Goal: Information Seeking & Learning: Learn about a topic

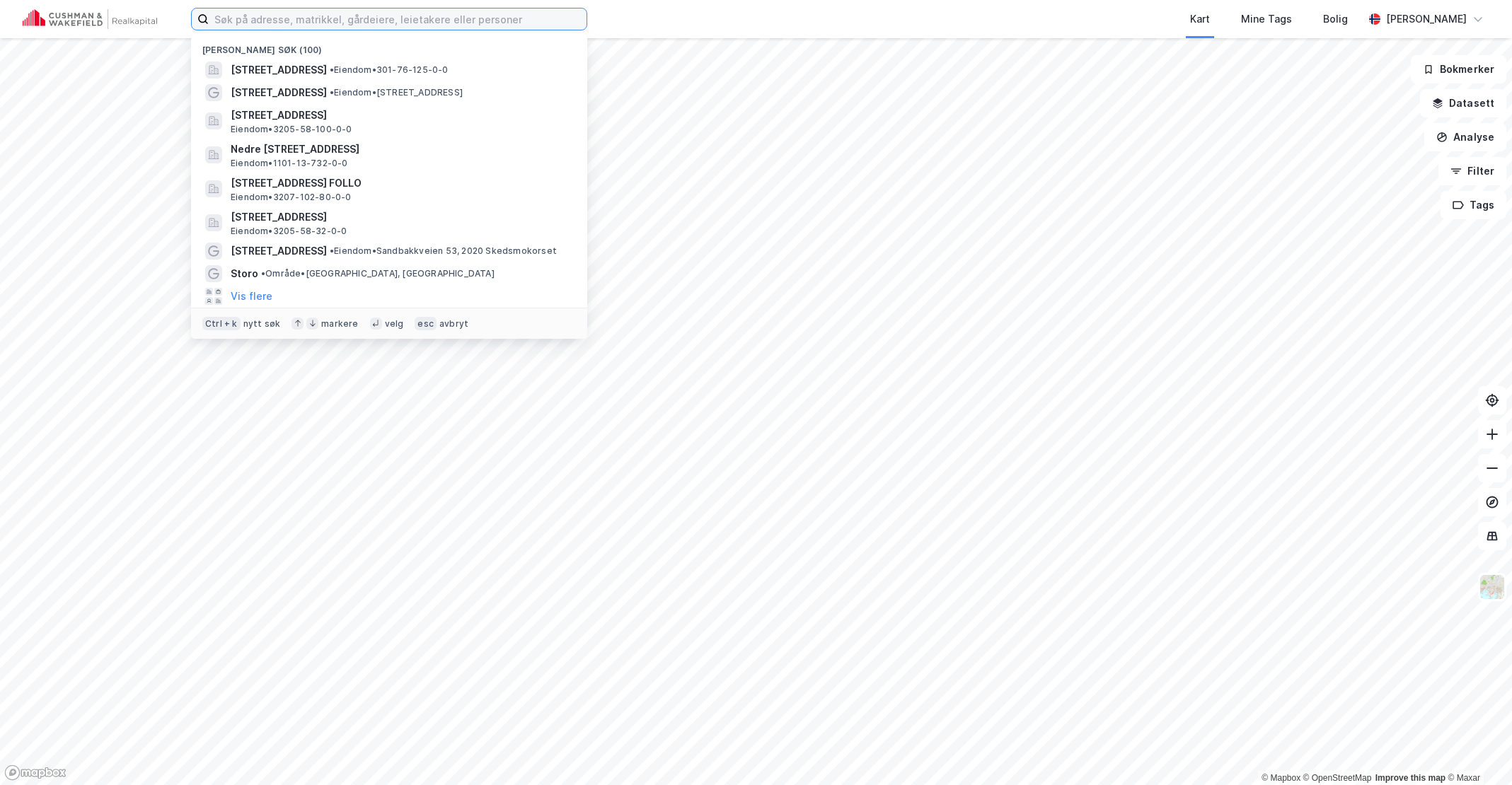
click at [336, 13] on input at bounding box center [397, 19] width 378 height 21
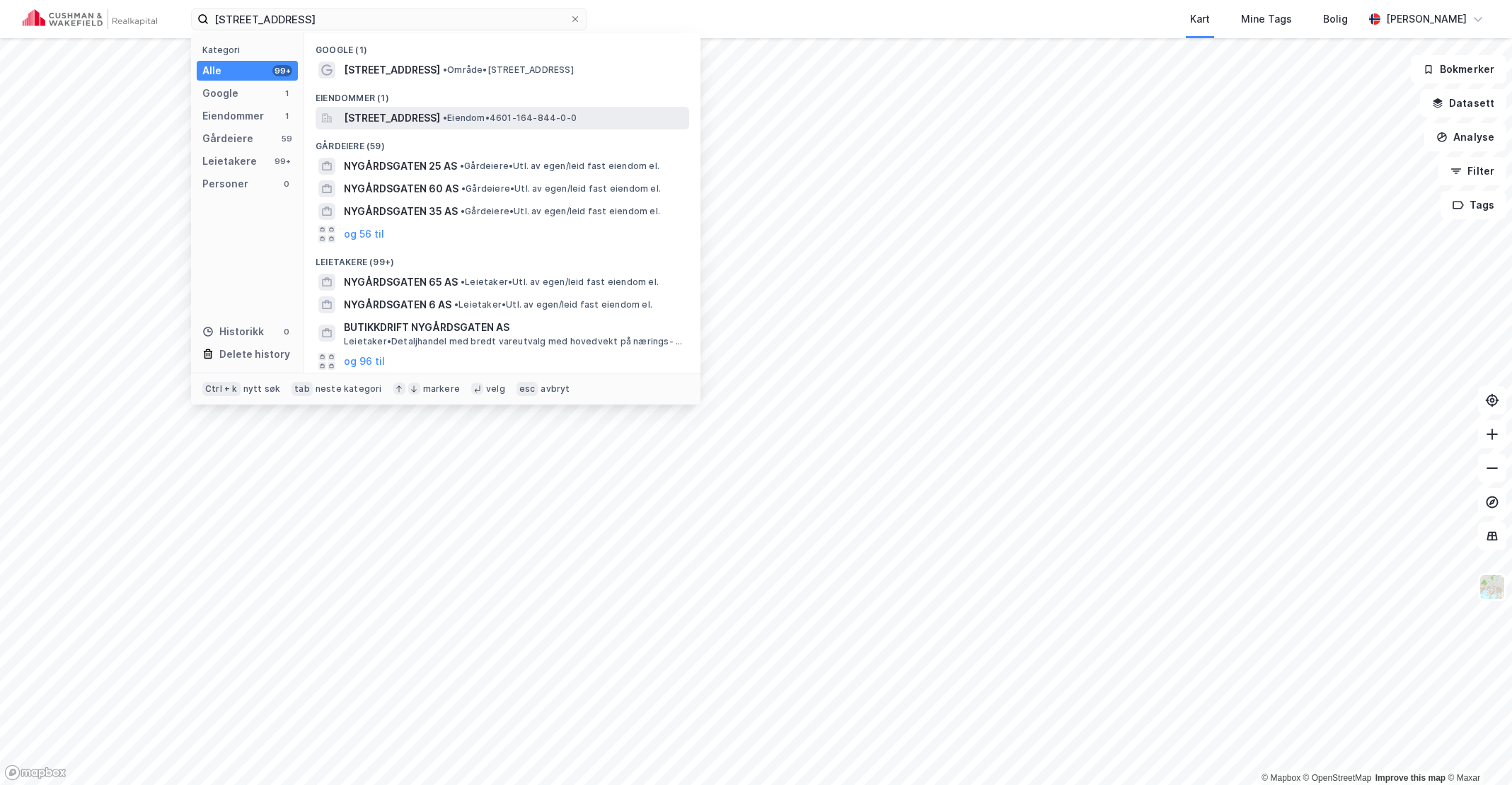
click at [440, 116] on span "[STREET_ADDRESS]" at bounding box center [392, 117] width 96 height 17
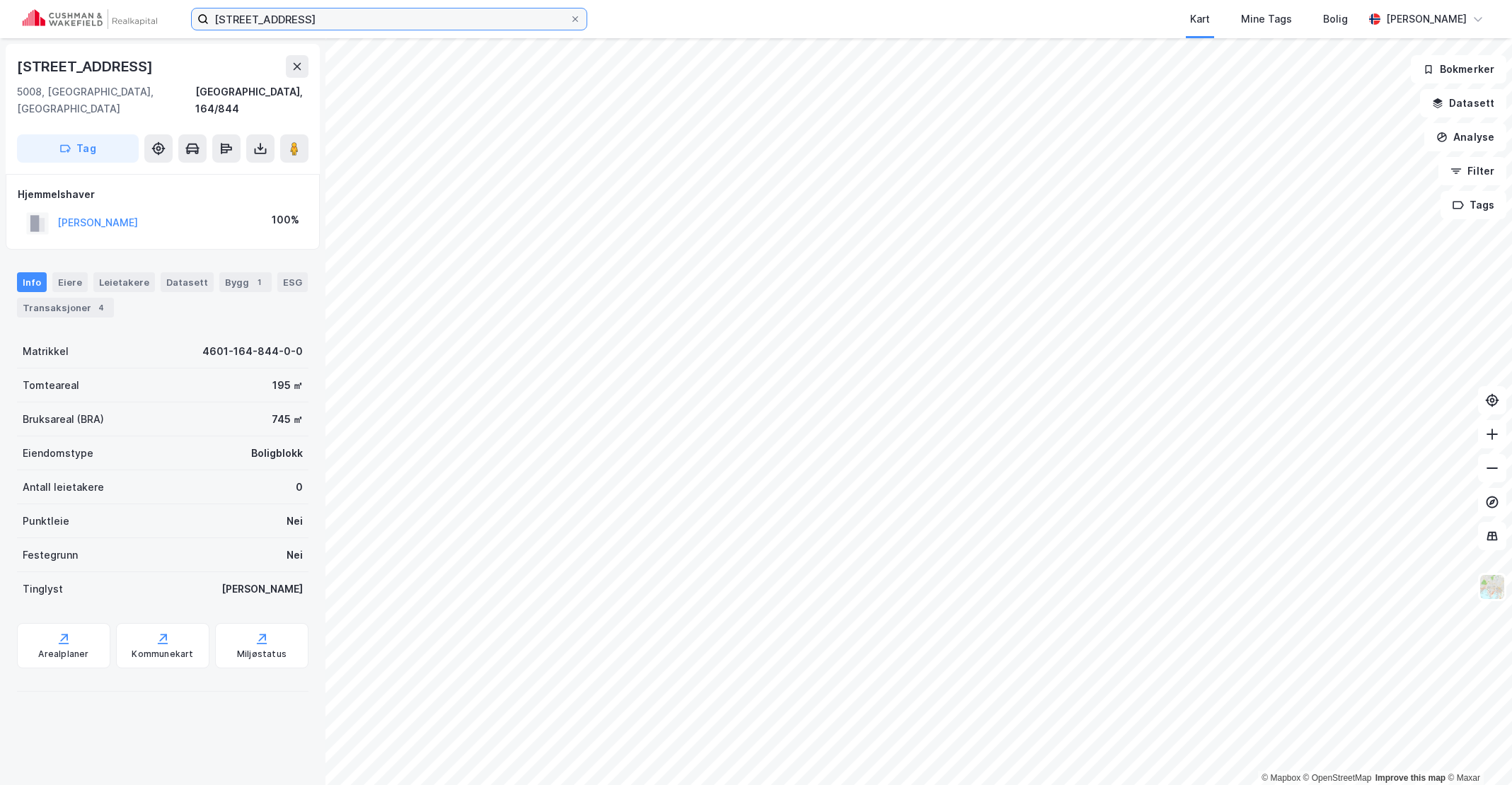
click at [313, 18] on input "[STREET_ADDRESS]" at bounding box center [389, 19] width 361 height 21
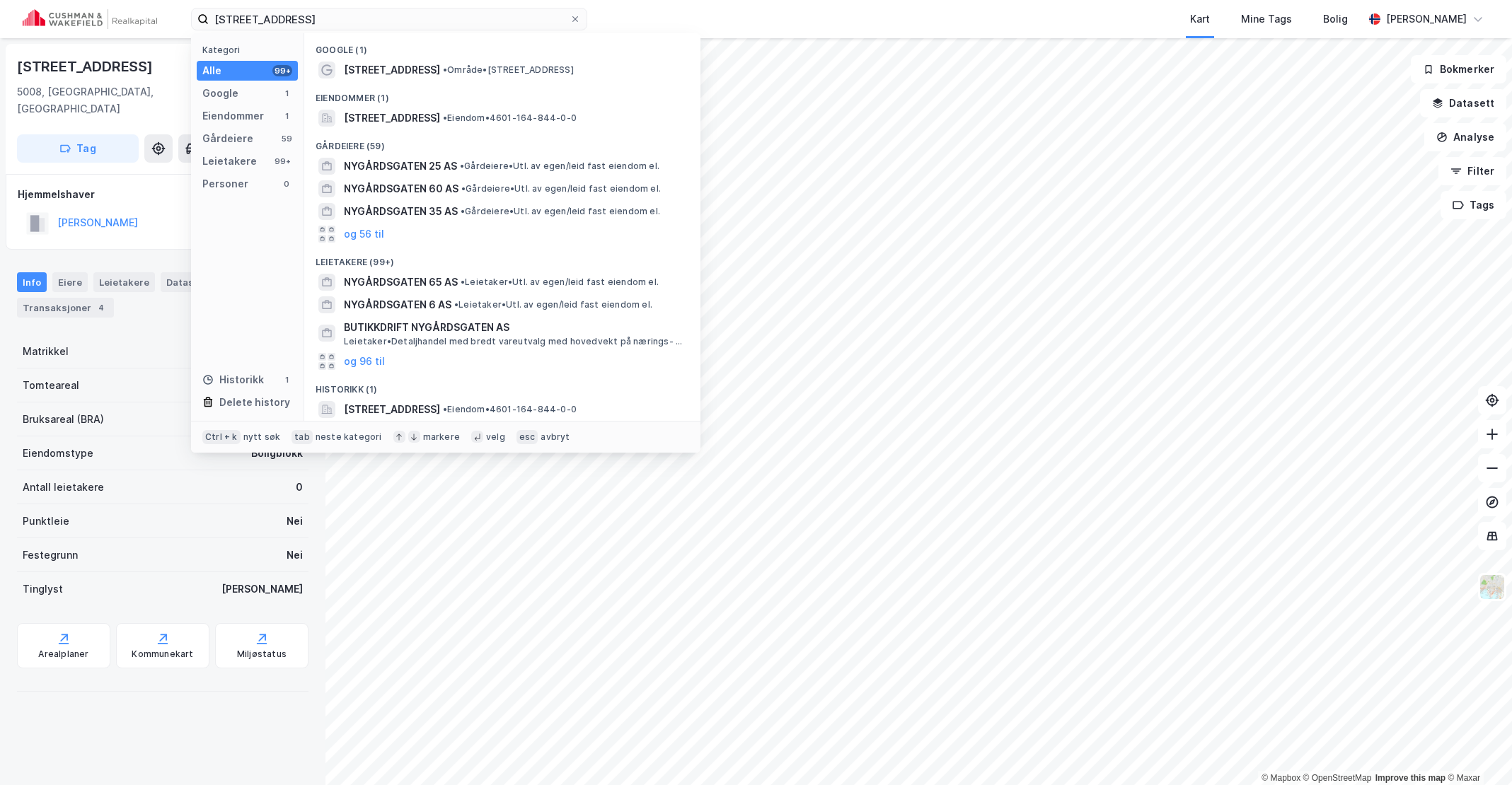
click at [685, 25] on div "Kart Mine Tags Bolig" at bounding box center [1010, 19] width 708 height 39
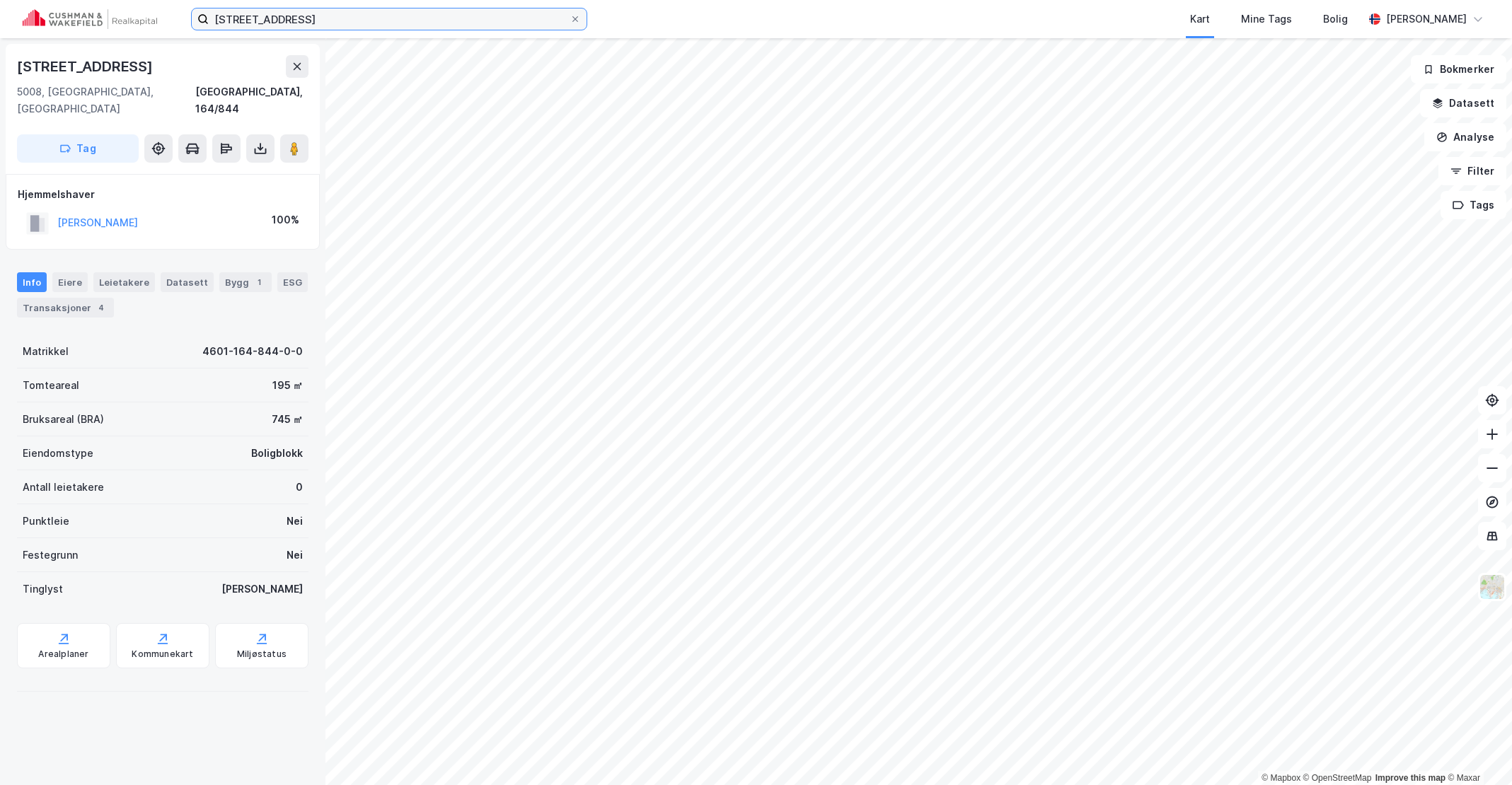
drag, startPoint x: 323, startPoint y: 20, endPoint x: 60, endPoint y: 5, distance: 263.4
click at [60, 5] on div "nygårdsgaten 65 Kart Mine Tags Bolig [PERSON_NAME]" at bounding box center [756, 19] width 1512 height 39
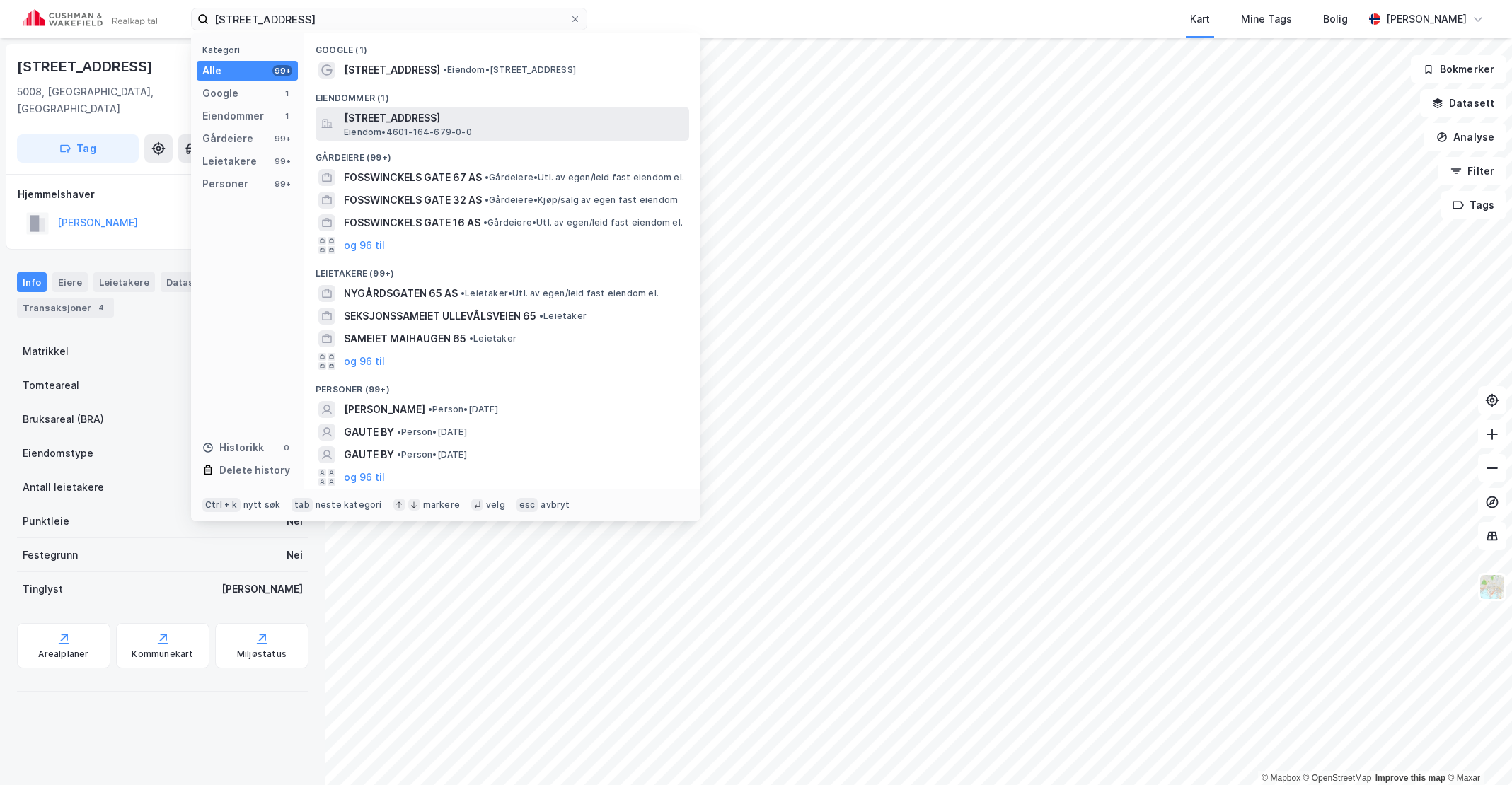
click at [468, 116] on span "[STREET_ADDRESS]" at bounding box center [514, 117] width 340 height 17
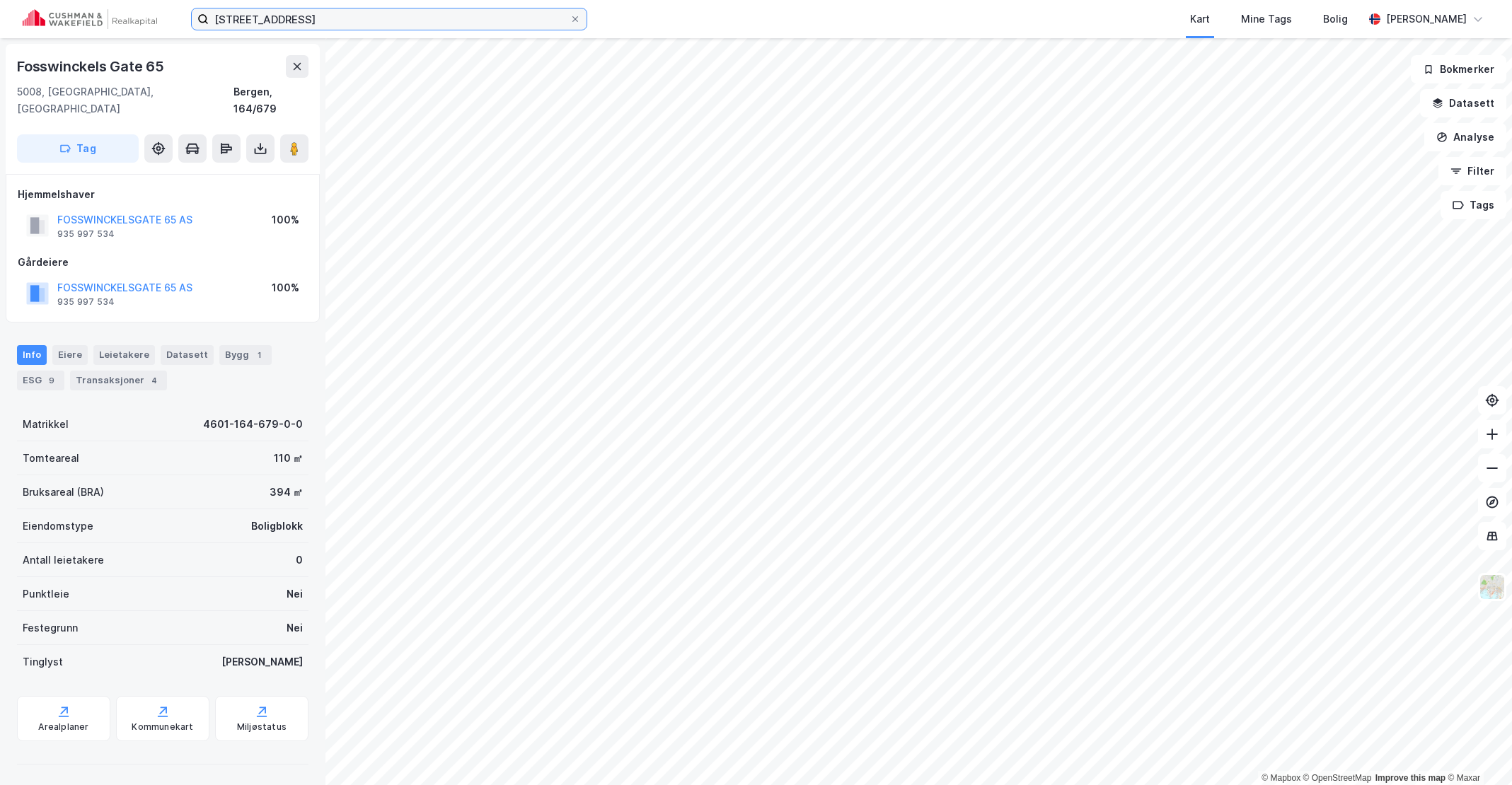
click at [322, 28] on input "[STREET_ADDRESS]" at bounding box center [389, 19] width 361 height 21
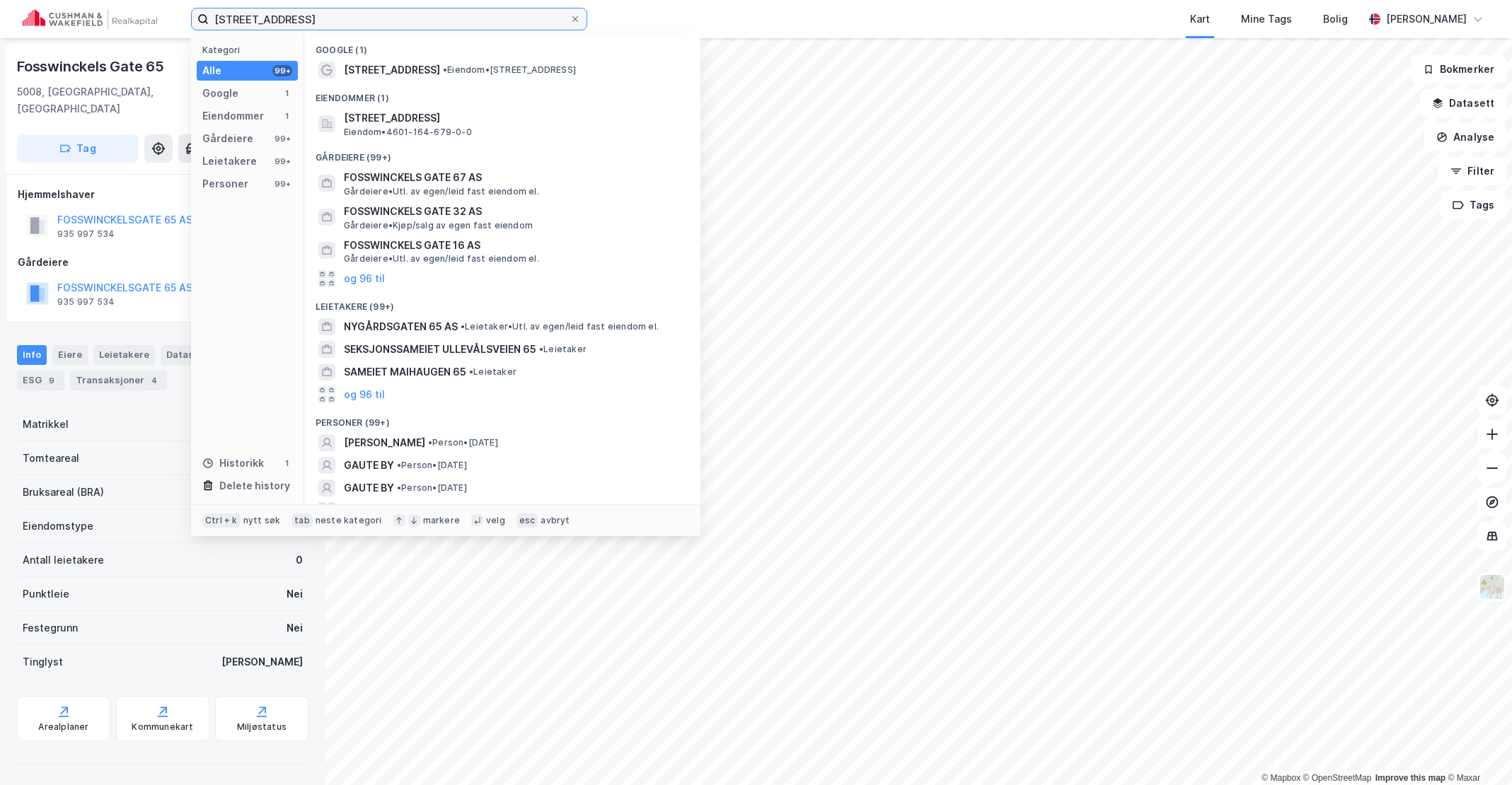
drag, startPoint x: 336, startPoint y: 21, endPoint x: 35, endPoint y: 16, distance: 301.0
click at [35, 16] on div "[STREET_ADDRESS] Kategori Alle 99+ Google 1 Eiendommer 1 Gårdeiere 99+ Leietake…" at bounding box center [756, 19] width 1512 height 39
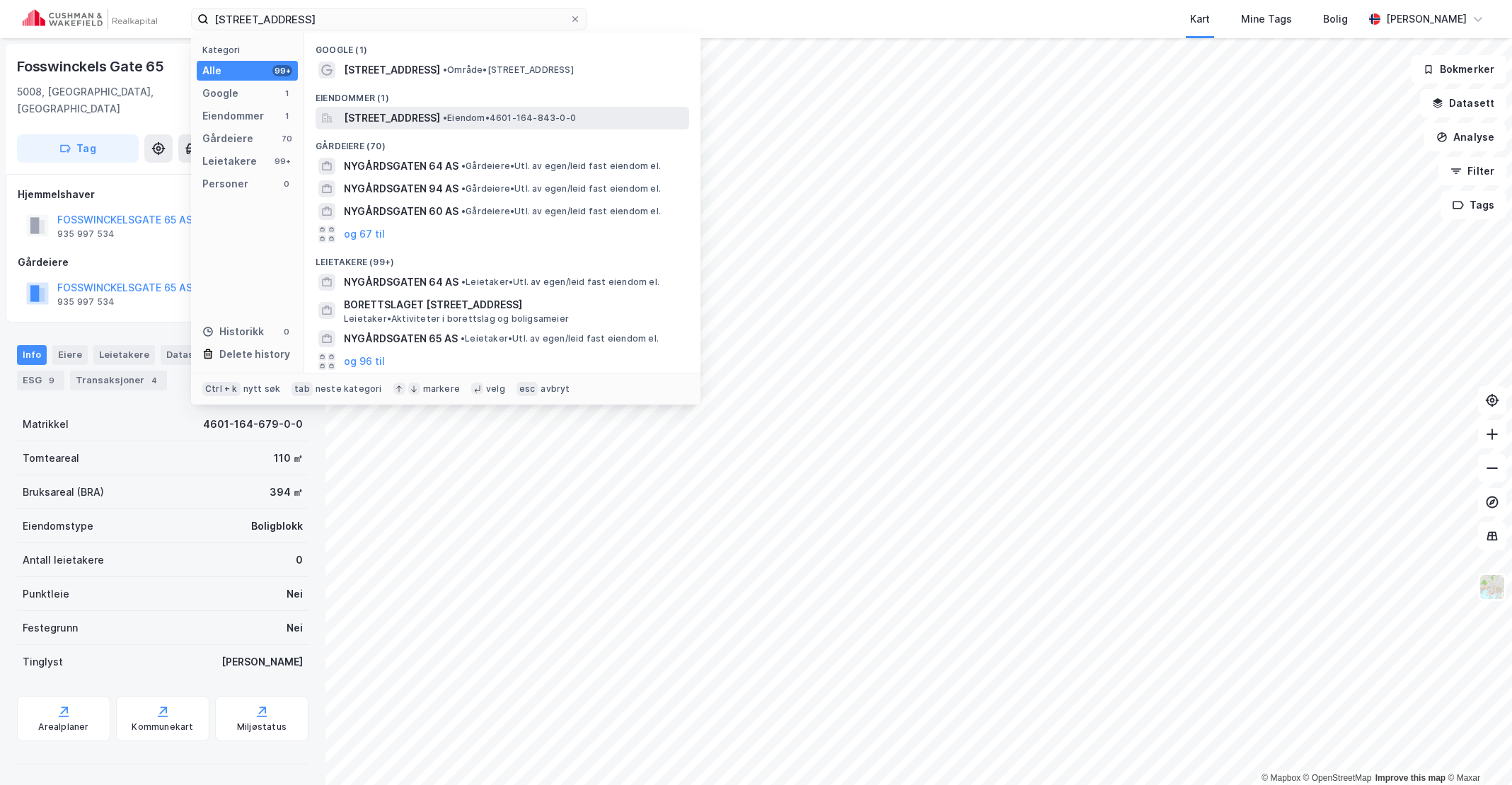
click at [440, 116] on span "[STREET_ADDRESS]" at bounding box center [392, 117] width 96 height 17
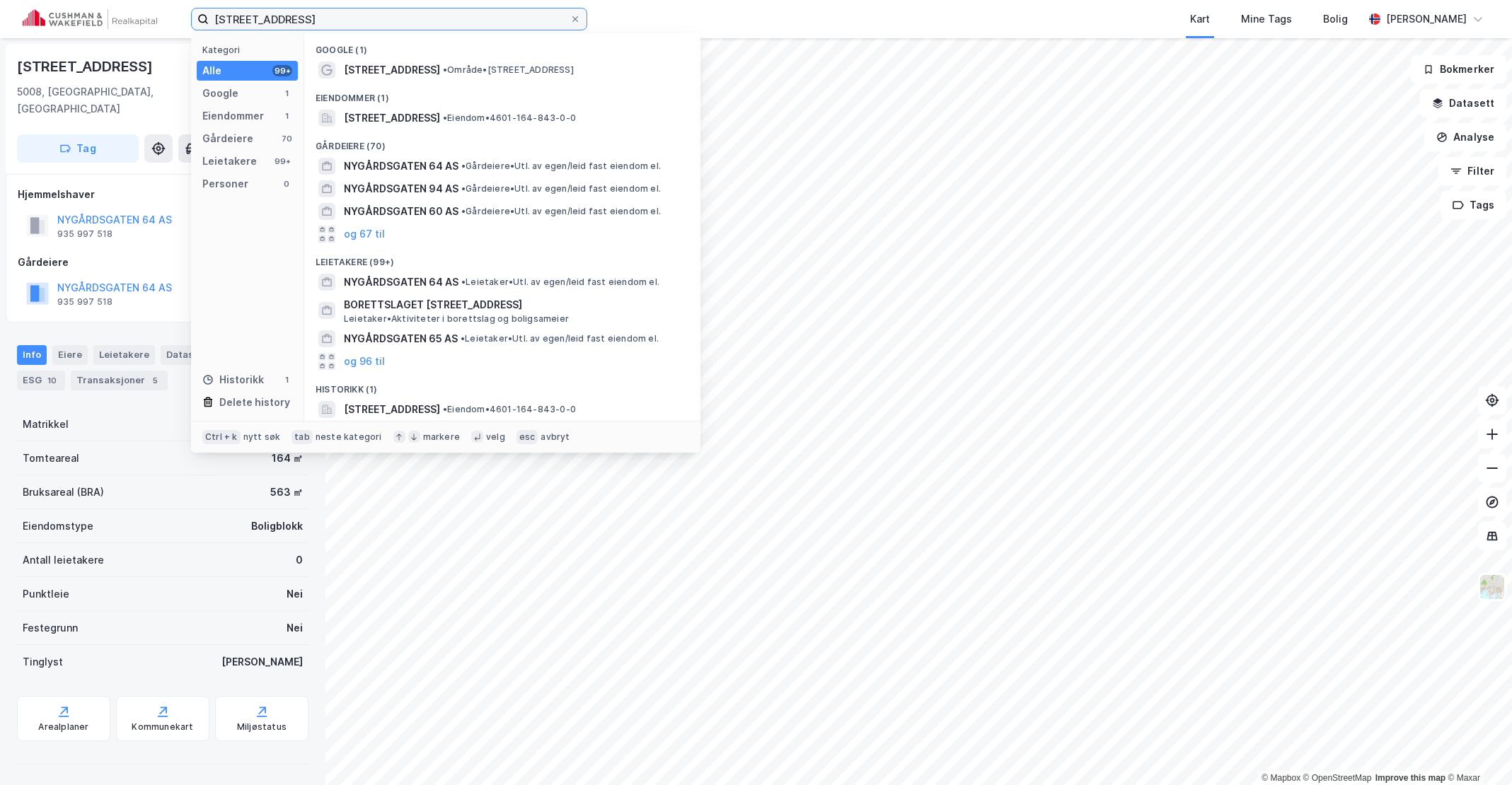
drag, startPoint x: 307, startPoint y: 17, endPoint x: 178, endPoint y: 17, distance: 129.0
click at [178, 17] on div "[STREET_ADDRESS] Kategori Alle 99+ Google 1 Eiendommer 1 Gårdeiere 70 Leietaker…" at bounding box center [756, 19] width 1512 height 39
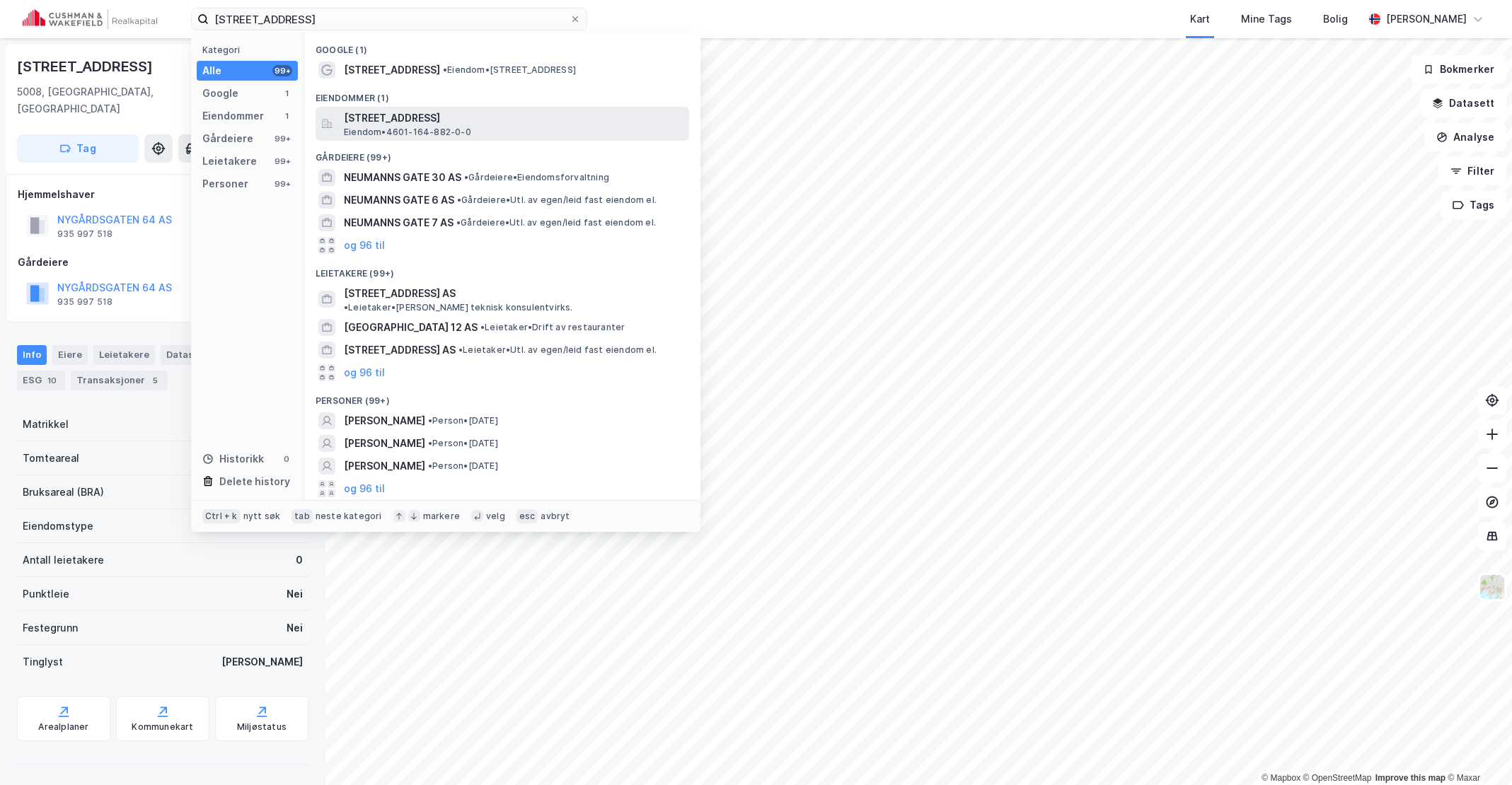
click at [498, 116] on span "[STREET_ADDRESS]" at bounding box center [514, 117] width 340 height 17
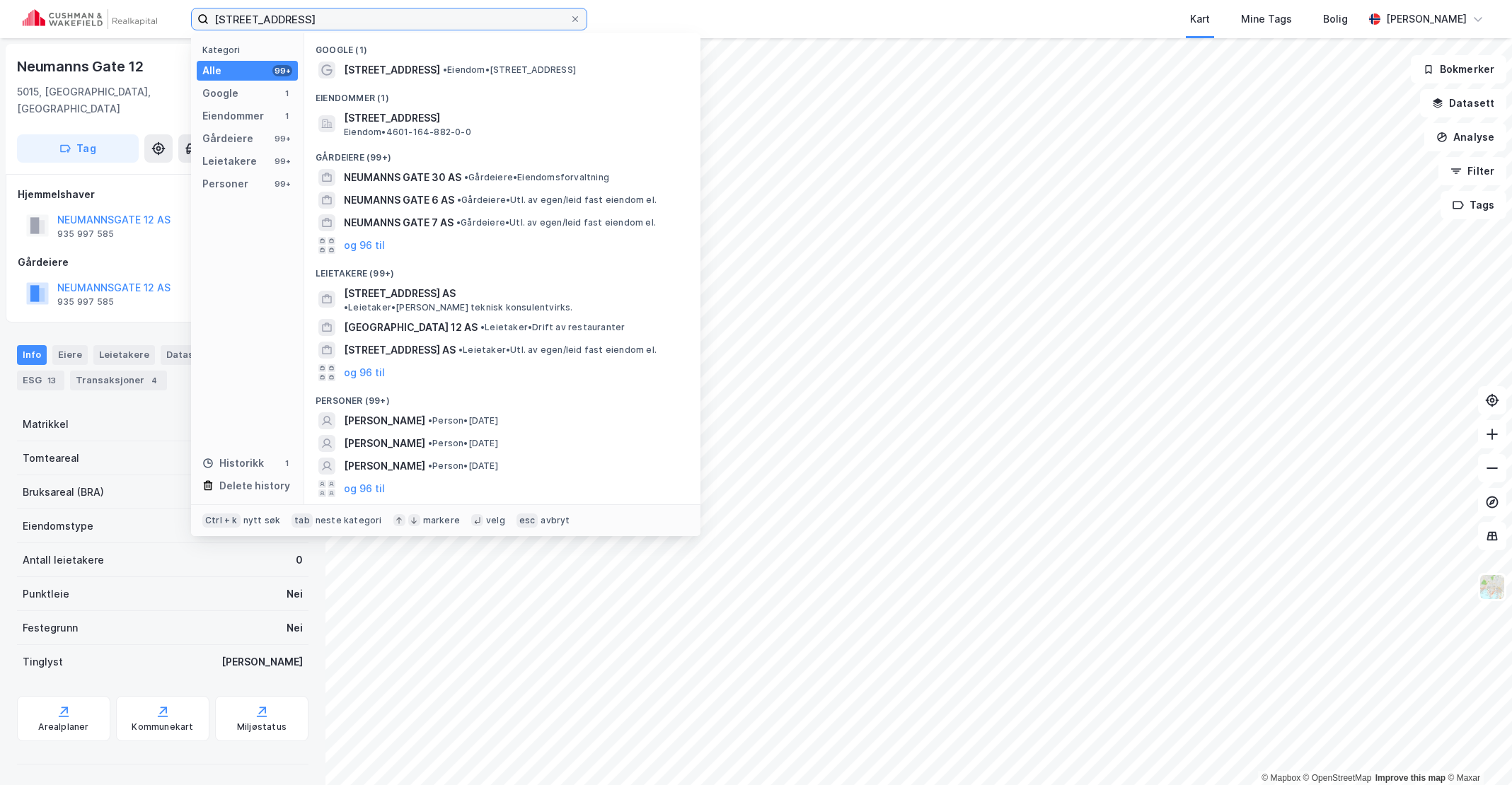
drag, startPoint x: 422, startPoint y: 23, endPoint x: 71, endPoint y: 17, distance: 351.1
click at [71, 17] on div "[STREET_ADDRESS] Kategori Alle 99+ Google 1 Eiendommer 1 Gårdeiere 99+ Leietake…" at bounding box center [756, 19] width 1512 height 39
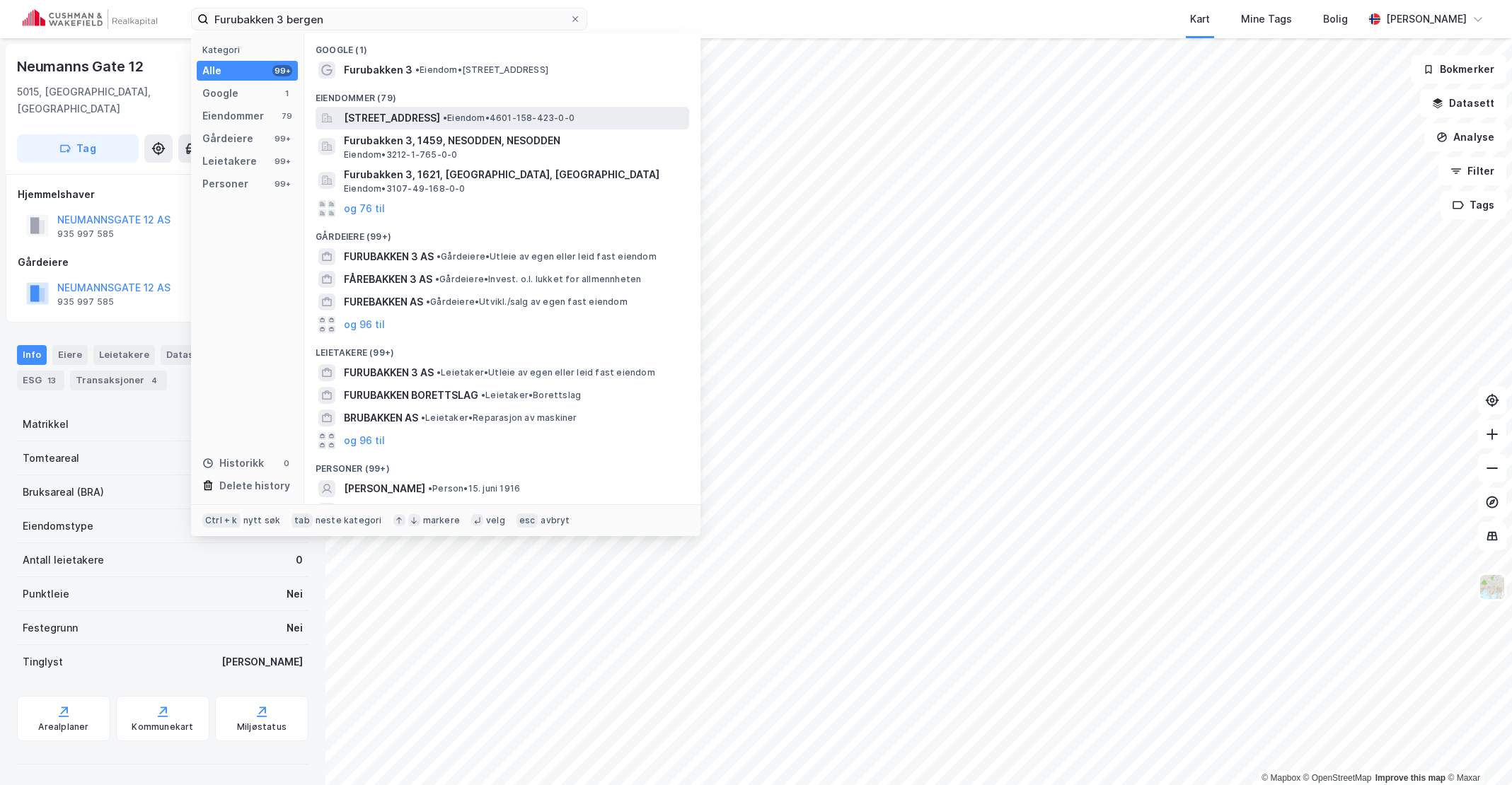
click at [440, 114] on span "[STREET_ADDRESS]" at bounding box center [392, 117] width 96 height 17
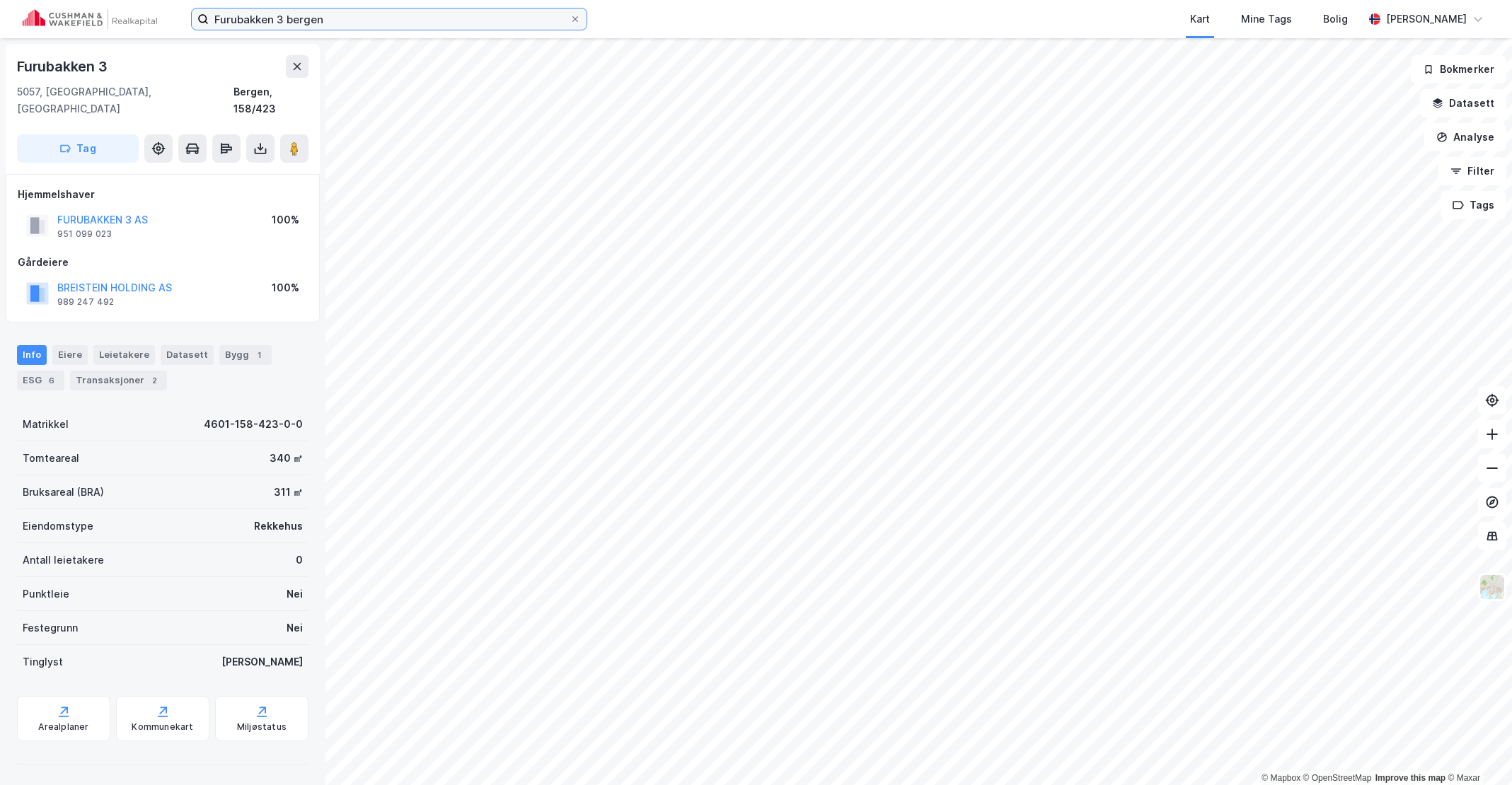
drag, startPoint x: 189, startPoint y: 19, endPoint x: 66, endPoint y: 15, distance: 123.1
click at [66, 15] on div "Furubakken 3 bergen Kart Mine Tags Bolig [PERSON_NAME]" at bounding box center [756, 19] width 1512 height 39
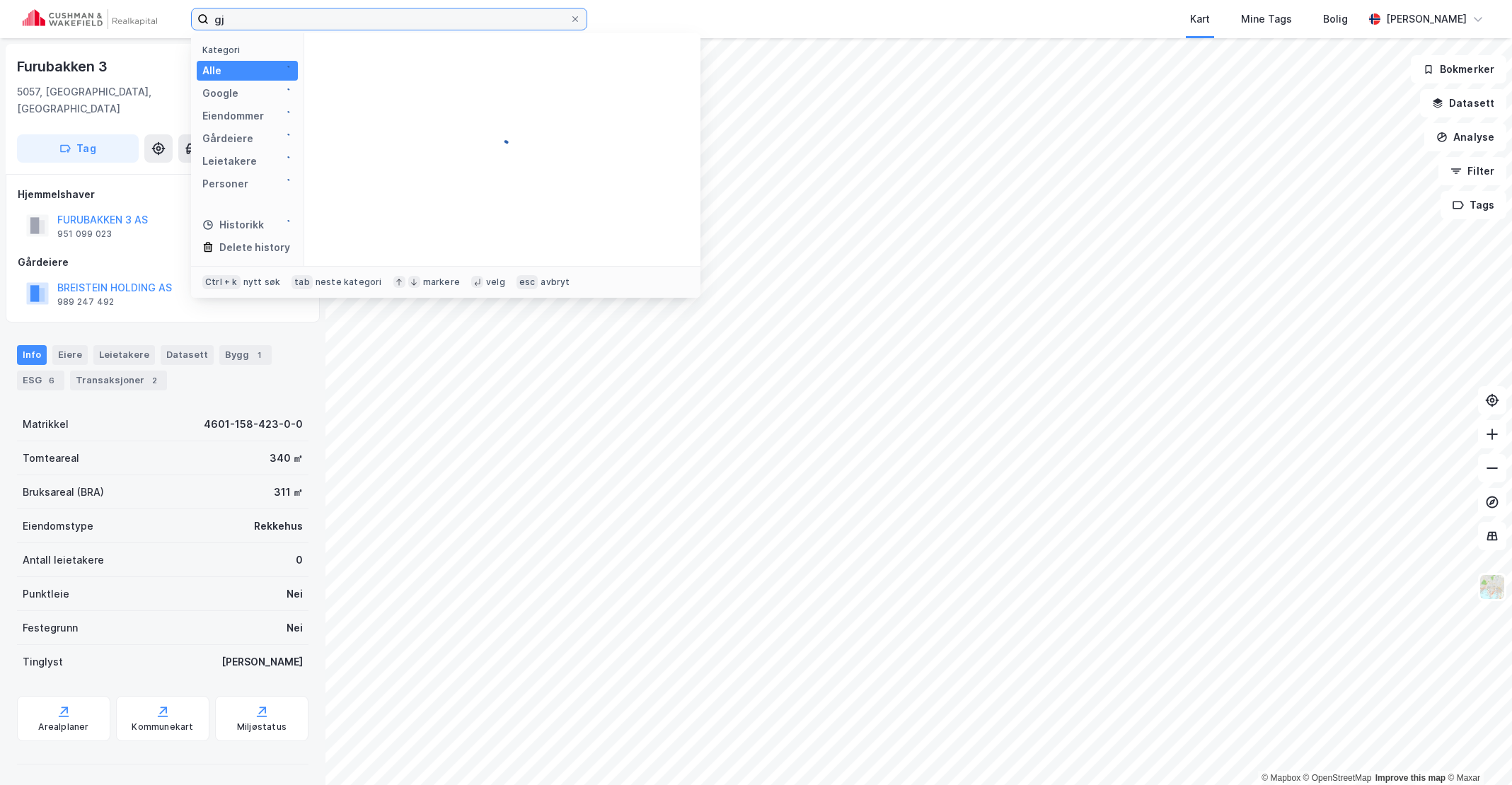
type input "g"
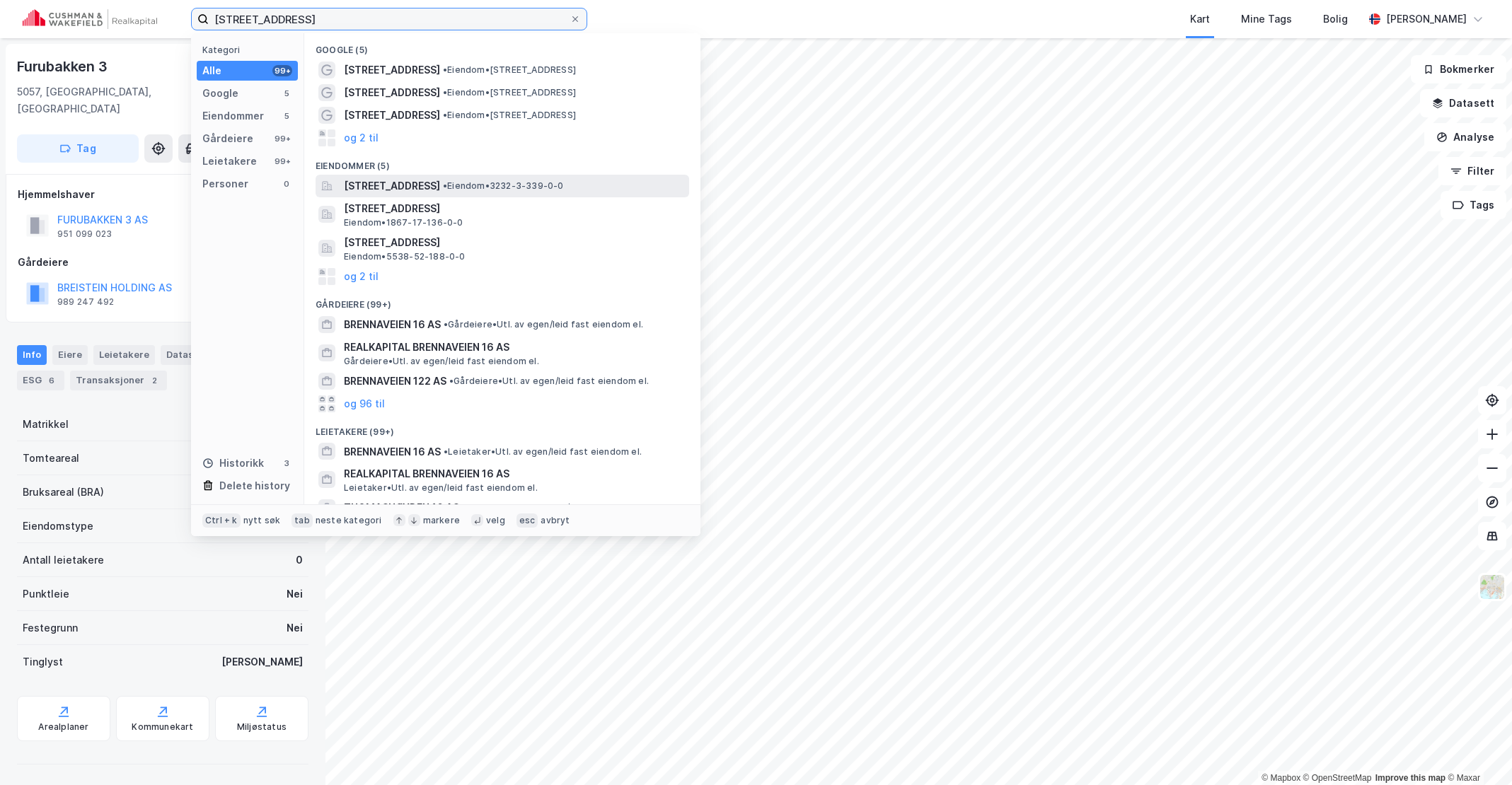
type input "[STREET_ADDRESS]"
click at [440, 185] on span "[STREET_ADDRESS]" at bounding box center [392, 186] width 96 height 17
